Goal: Find specific page/section: Find specific page/section

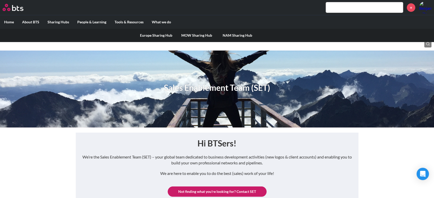
click at [153, 35] on link "Europe Sharing Hub" at bounding box center [156, 35] width 41 height 13
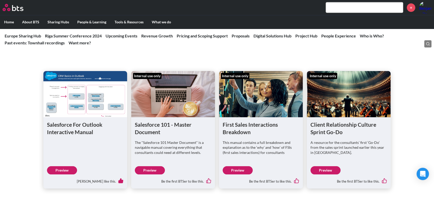
scroll to position [441, 0]
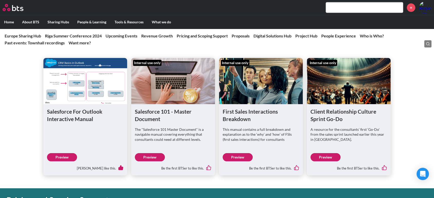
click at [154, 155] on link "Preview" at bounding box center [150, 157] width 30 height 8
